Goal: Contribute content: Add original content to the website for others to see

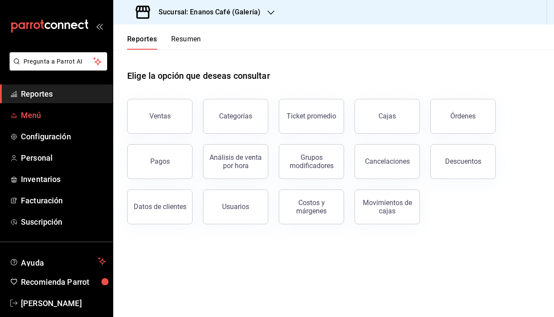
click at [30, 118] on span "Menú" at bounding box center [63, 115] width 85 height 12
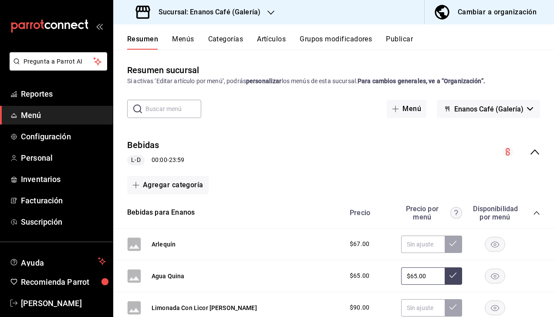
click at [264, 35] on button "Artículos" at bounding box center [271, 42] width 29 height 15
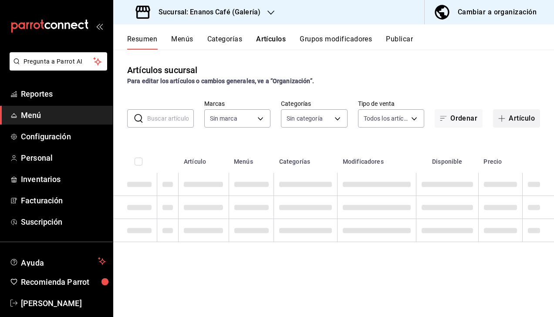
click at [509, 115] on button "Artículo" at bounding box center [516, 118] width 47 height 18
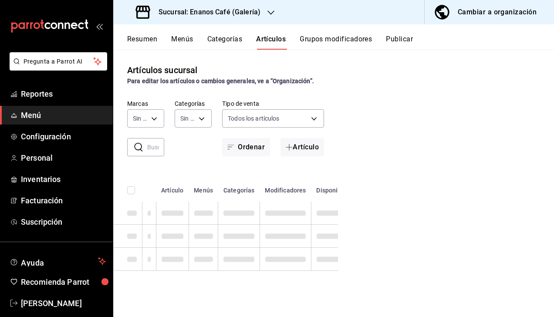
type input "4887dcfc-35ca-4d74-be6c-89a578ccb464"
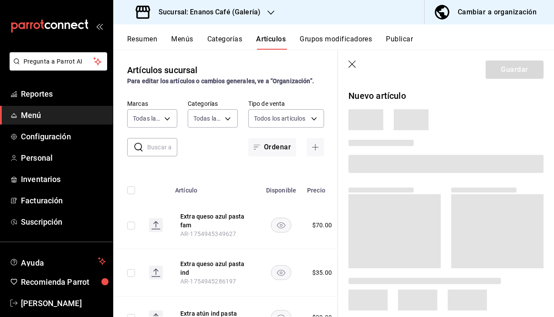
type input "fee76cbb-c8ee-468d-bf6e-1798716558a3,4fc6198a-7a9f-48a8-a81c-805a322c58b5,cf943…"
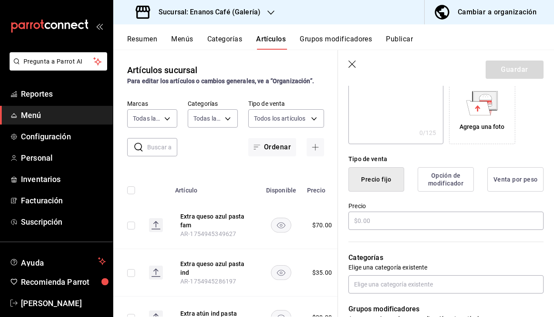
scroll to position [151, 0]
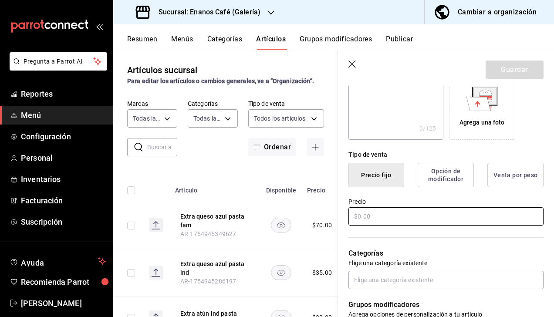
type input "Mezcalita de sabor"
click at [352, 218] on input "text" at bounding box center [446, 216] width 195 height 18
type input "$130.00"
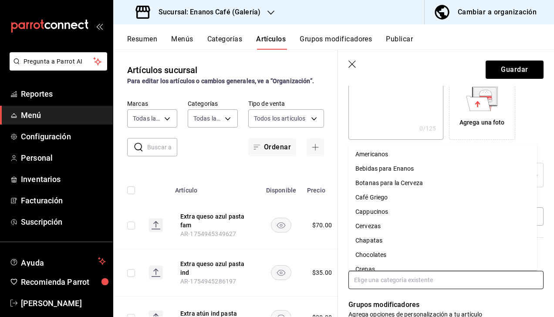
click at [386, 284] on input "text" at bounding box center [446, 280] width 195 height 18
type input "l"
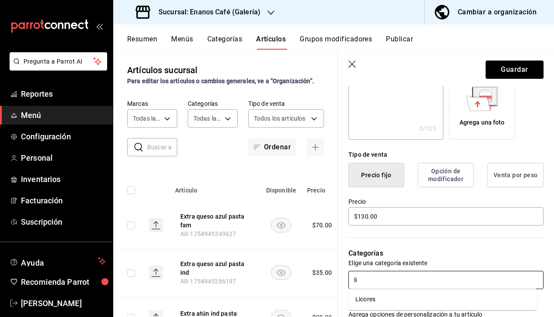
type input "lic"
drag, startPoint x: 390, startPoint y: 298, endPoint x: 390, endPoint y: 292, distance: 6.1
click at [390, 292] on ul "Licores" at bounding box center [443, 299] width 189 height 21
click at [398, 301] on li "Licores" at bounding box center [443, 299] width 189 height 14
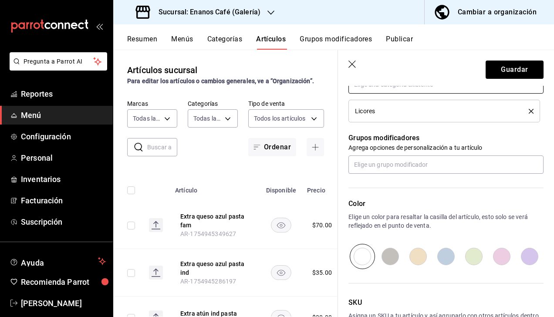
scroll to position [407, 0]
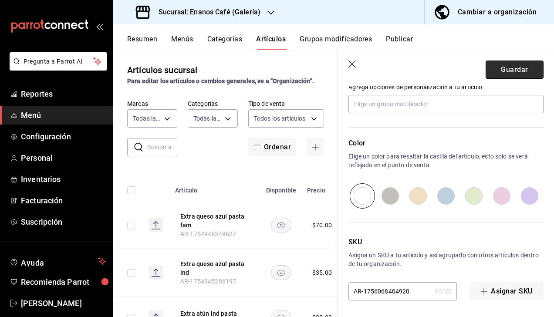
click at [496, 66] on button "Guardar" at bounding box center [515, 70] width 58 height 18
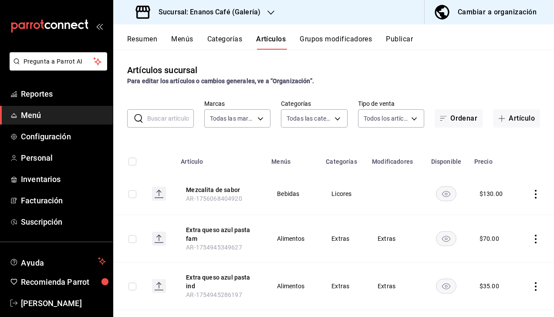
click at [403, 41] on button "Publicar" at bounding box center [399, 42] width 27 height 15
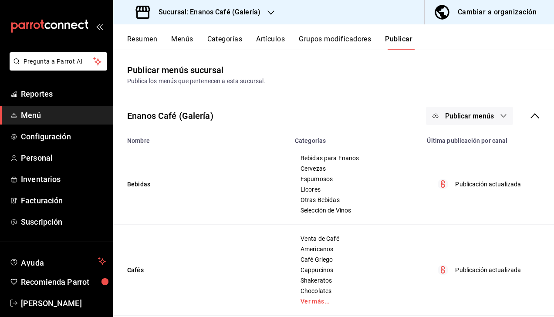
click at [462, 117] on span "Publicar menús" at bounding box center [469, 116] width 49 height 8
drag, startPoint x: 461, startPoint y: 146, endPoint x: 449, endPoint y: 131, distance: 19.1
click at [449, 131] on ul "Punto de venta" at bounding box center [463, 144] width 80 height 31
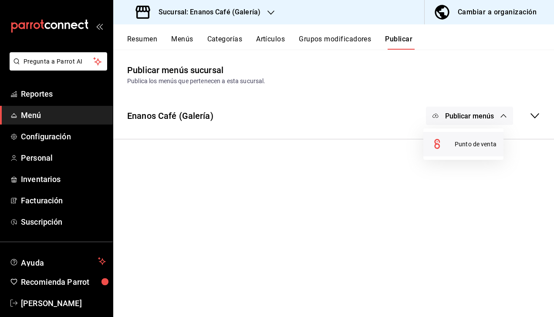
click at [455, 142] on span "Punto de venta" at bounding box center [476, 144] width 42 height 9
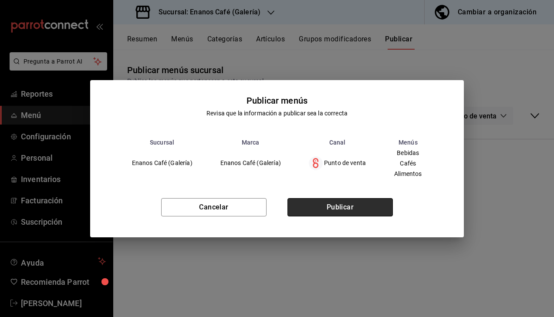
click at [328, 208] on button "Publicar" at bounding box center [340, 207] width 105 height 18
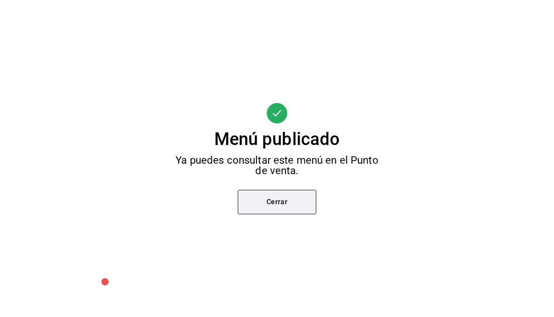
click at [294, 209] on button "Cerrar" at bounding box center [277, 202] width 78 height 24
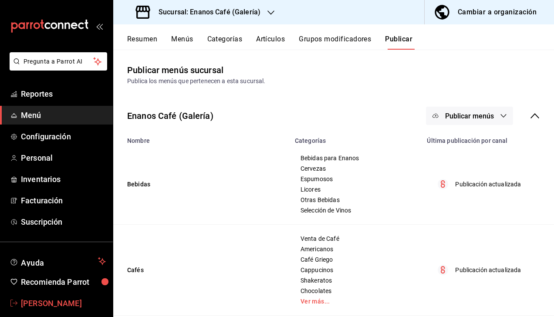
click at [44, 305] on span "[PERSON_NAME]" at bounding box center [63, 304] width 85 height 12
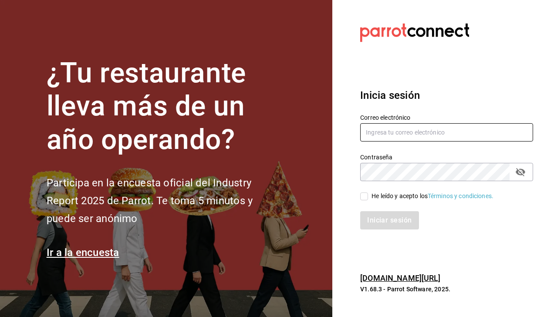
type input "[EMAIL_ADDRESS][DOMAIN_NAME]"
